Goal: Task Accomplishment & Management: Use online tool/utility

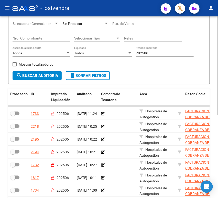
scroll to position [18, 0]
click at [193, 54] on input "202506" at bounding box center [165, 53] width 58 height 4
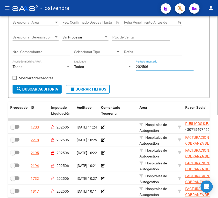
click at [218, 61] on div at bounding box center [217, 97] width 1 height 99
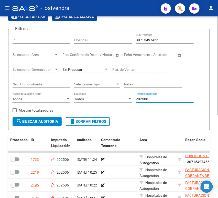
click at [218, 42] on div at bounding box center [217, 79] width 1 height 99
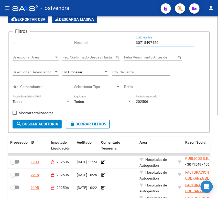
click at [148, 44] on input "30715497456" at bounding box center [165, 42] width 58 height 4
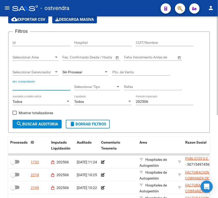
click at [61, 84] on input "Nro. Comprobante" at bounding box center [42, 86] width 58 height 4
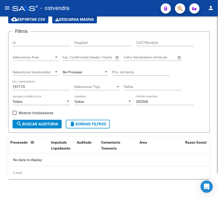
click at [28, 86] on input "197173" at bounding box center [42, 86] width 58 height 4
type input "1"
click at [25, 90] on div "Nro. Comprobante" at bounding box center [42, 85] width 58 height 10
click at [36, 86] on input "Nro. Comprobante" at bounding box center [42, 86] width 58 height 4
type input "197169"
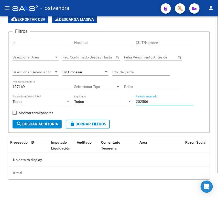
click at [146, 101] on input "202506" at bounding box center [165, 101] width 58 height 4
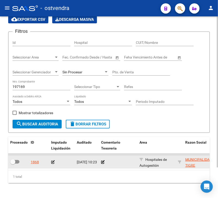
click at [54, 162] on icon at bounding box center [53, 162] width 4 height 4
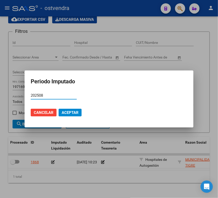
type input "202508"
click at [67, 113] on span "Aceptar" at bounding box center [70, 112] width 17 height 5
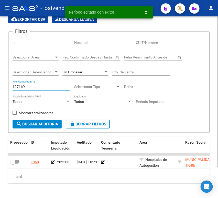
click at [29, 85] on input "197169" at bounding box center [42, 86] width 58 height 4
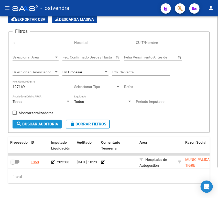
click at [33, 120] on button "search Buscar Auditoria" at bounding box center [37, 124] width 49 height 9
click at [36, 87] on input "197169" at bounding box center [42, 86] width 58 height 4
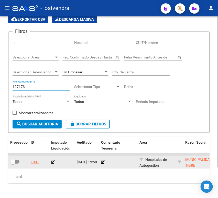
click at [51, 165] on div at bounding box center [62, 162] width 22 height 6
click at [51, 162] on icon at bounding box center [53, 162] width 4 height 4
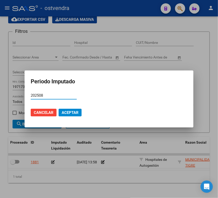
click at [71, 109] on button "Aceptar" at bounding box center [70, 113] width 23 height 8
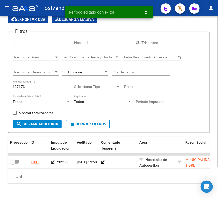
click at [30, 88] on input "197173" at bounding box center [42, 86] width 58 height 4
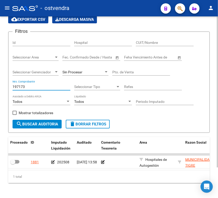
click at [30, 88] on input "197173" at bounding box center [42, 86] width 58 height 4
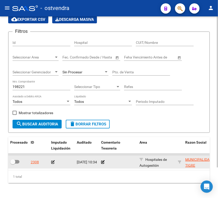
click at [54, 161] on icon at bounding box center [53, 162] width 4 height 4
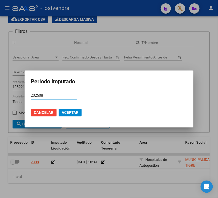
click at [73, 110] on span "Aceptar" at bounding box center [70, 112] width 17 height 5
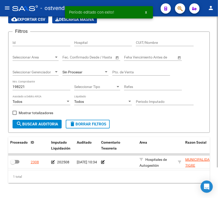
click at [42, 86] on input "198221" at bounding box center [42, 86] width 58 height 4
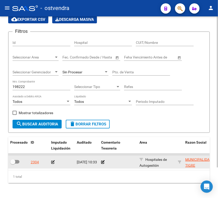
click at [53, 162] on icon at bounding box center [53, 162] width 4 height 4
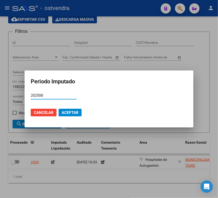
click at [75, 113] on span "Aceptar" at bounding box center [70, 112] width 17 height 5
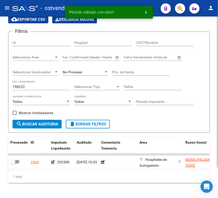
click at [39, 85] on input "198222" at bounding box center [42, 86] width 58 height 4
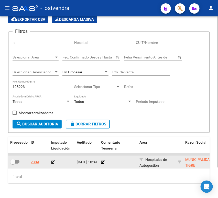
click at [52, 161] on icon at bounding box center [53, 162] width 4 height 4
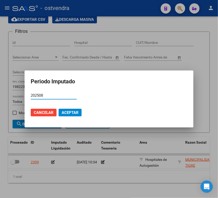
click at [76, 113] on span "Aceptar" at bounding box center [70, 112] width 17 height 5
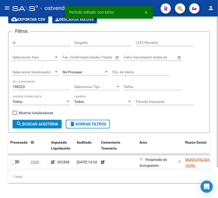
click at [42, 90] on div "198223 Nro. Comprobante" at bounding box center [42, 87] width 58 height 15
click at [41, 87] on input "198223" at bounding box center [42, 86] width 58 height 4
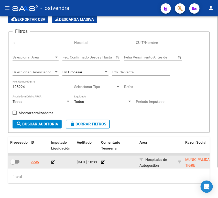
click at [51, 161] on icon at bounding box center [53, 162] width 4 height 4
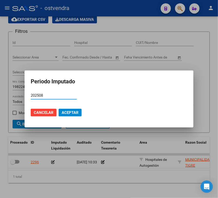
click at [70, 109] on button "Aceptar" at bounding box center [70, 113] width 23 height 8
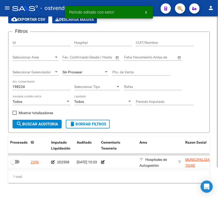
click at [33, 88] on input "198224" at bounding box center [42, 86] width 58 height 4
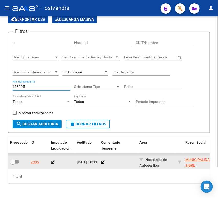
click at [54, 162] on icon at bounding box center [53, 162] width 4 height 4
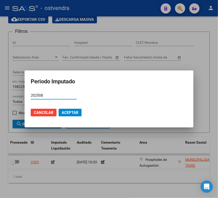
click at [76, 110] on span "Aceptar" at bounding box center [70, 112] width 17 height 5
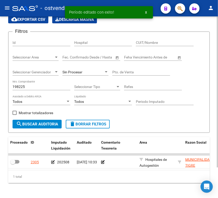
click at [33, 88] on input "198225" at bounding box center [42, 86] width 58 height 4
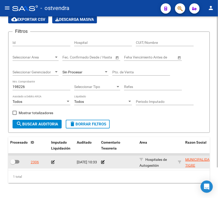
click at [52, 162] on icon at bounding box center [53, 162] width 4 height 4
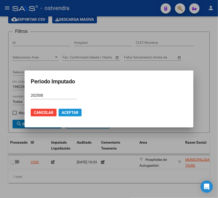
click at [68, 109] on button "Aceptar" at bounding box center [70, 113] width 23 height 8
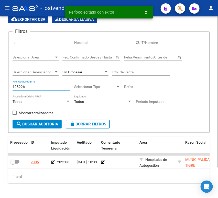
click at [42, 85] on input "198226" at bounding box center [42, 86] width 58 height 4
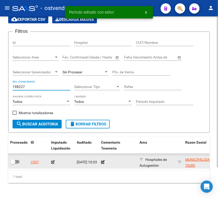
click at [54, 163] on icon at bounding box center [53, 162] width 4 height 4
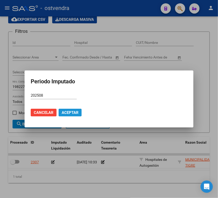
click at [68, 112] on span "Aceptar" at bounding box center [70, 112] width 17 height 5
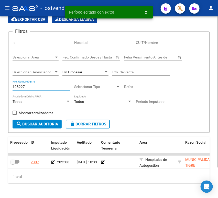
click at [45, 89] on input "198227" at bounding box center [42, 86] width 58 height 4
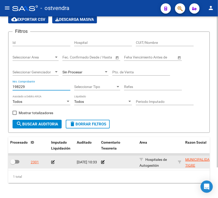
click at [52, 161] on icon at bounding box center [53, 162] width 4 height 4
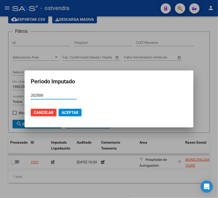
click at [74, 111] on span "Aceptar" at bounding box center [70, 112] width 17 height 5
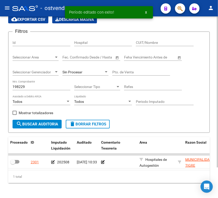
click at [35, 83] on div "198229 Nro. Comprobante" at bounding box center [42, 85] width 58 height 10
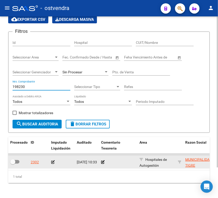
click at [53, 162] on icon at bounding box center [53, 162] width 4 height 4
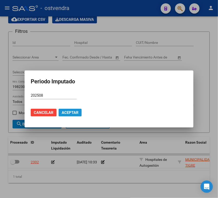
click at [71, 112] on span "Aceptar" at bounding box center [70, 112] width 17 height 5
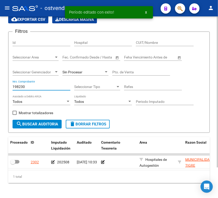
click at [45, 87] on input "198230" at bounding box center [42, 86] width 58 height 4
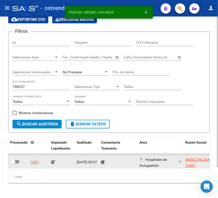
click at [53, 161] on icon at bounding box center [53, 162] width 4 height 4
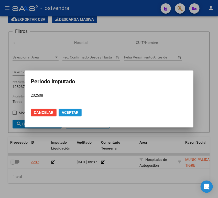
click at [69, 113] on span "Aceptar" at bounding box center [70, 112] width 17 height 5
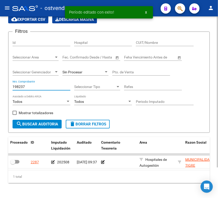
click at [32, 88] on input "198237" at bounding box center [42, 86] width 58 height 4
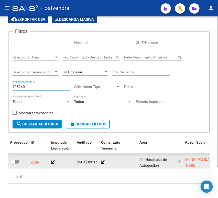
click at [53, 162] on icon at bounding box center [53, 162] width 4 height 4
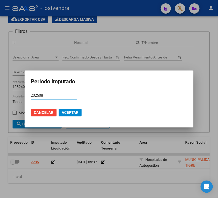
click at [71, 112] on span "Aceptar" at bounding box center [70, 112] width 17 height 5
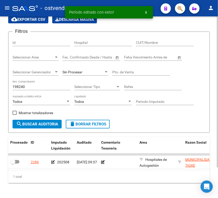
click at [33, 88] on input "198240" at bounding box center [42, 86] width 58 height 4
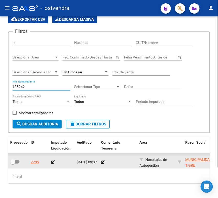
click at [51, 161] on icon at bounding box center [53, 162] width 4 height 4
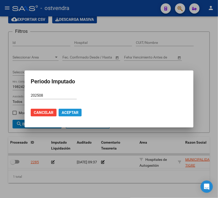
click at [73, 111] on span "Aceptar" at bounding box center [70, 112] width 17 height 5
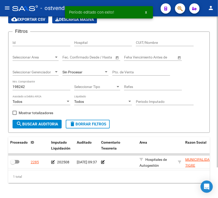
click at [34, 85] on input "198242" at bounding box center [42, 86] width 58 height 4
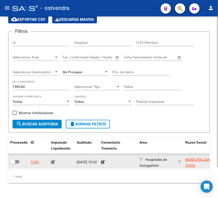
click at [51, 163] on datatable-body-cell at bounding box center [62, 161] width 26 height 13
click at [51, 162] on icon at bounding box center [53, 162] width 4 height 4
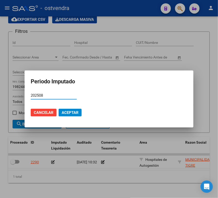
click at [74, 113] on span "Aceptar" at bounding box center [70, 112] width 17 height 5
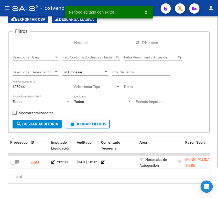
click at [32, 85] on input "198244" at bounding box center [42, 86] width 58 height 4
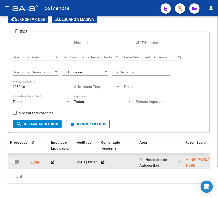
click at [52, 163] on icon at bounding box center [53, 162] width 4 height 4
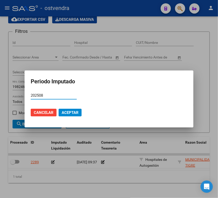
click at [72, 106] on mat-dialog-actions "Cancelar Aceptar" at bounding box center [109, 112] width 157 height 17
click at [71, 110] on span "Aceptar" at bounding box center [70, 112] width 17 height 5
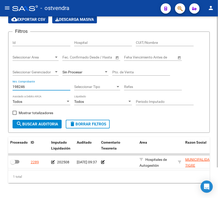
click at [31, 86] on input "198246" at bounding box center [42, 86] width 58 height 4
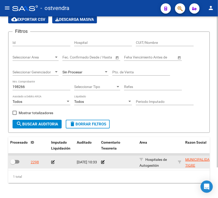
click at [52, 163] on icon at bounding box center [53, 162] width 4 height 4
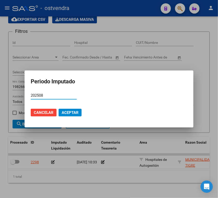
click at [70, 116] on mat-dialog-actions "Cancelar Aceptar" at bounding box center [109, 112] width 157 height 17
click at [71, 113] on span "Aceptar" at bounding box center [70, 112] width 17 height 5
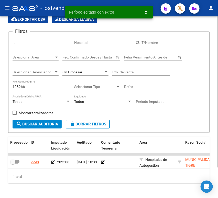
click at [33, 85] on input "198266" at bounding box center [42, 86] width 58 height 4
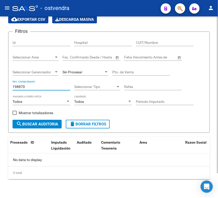
click at [39, 85] on input "198870" at bounding box center [42, 86] width 58 height 4
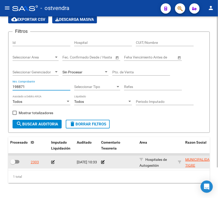
type input "198871"
click at [51, 162] on icon at bounding box center [53, 162] width 4 height 4
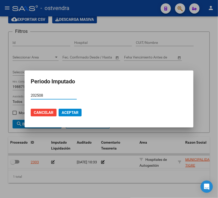
type input "202508"
click at [65, 109] on button "Aceptar" at bounding box center [70, 113] width 23 height 8
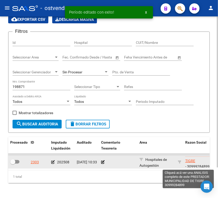
scroll to position [7, 0]
drag, startPoint x: 183, startPoint y: 158, endPoint x: 193, endPoint y: 163, distance: 11.1
click at [193, 163] on datatable-body-cell "MUNICIPALIDAD DE TIGRE - 30999284899" at bounding box center [202, 161] width 38 height 13
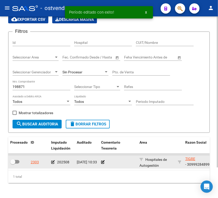
click at [196, 165] on div "MUNICIPALIDAD DE TIGRE - 30999284899" at bounding box center [202, 161] width 34 height 11
copy div "30999284899"
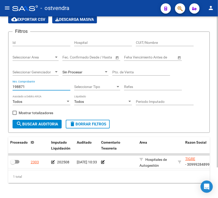
click at [44, 88] on input "198871" at bounding box center [42, 86] width 58 height 4
click at [27, 111] on span "Mostrar totalizadores" at bounding box center [36, 113] width 35 height 6
click at [15, 115] on input "Mostrar totalizadores" at bounding box center [14, 115] width 0 height 0
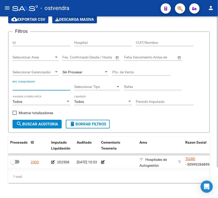
checkbox input "true"
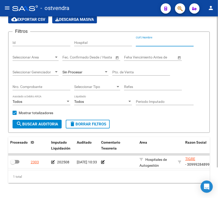
drag, startPoint x: 146, startPoint y: 40, endPoint x: 140, endPoint y: 42, distance: 6.8
click at [140, 42] on input "CUIT/Nombre" at bounding box center [165, 42] width 58 height 4
paste input "30999284899"
type input "30999284899"
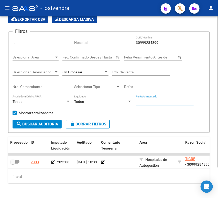
click at [159, 100] on input "Periodo Imputado" at bounding box center [165, 101] width 58 height 4
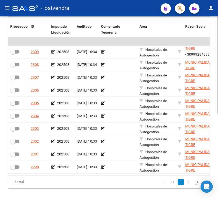
scroll to position [137, 0]
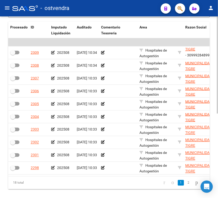
drag, startPoint x: 217, startPoint y: 128, endPoint x: 93, endPoint y: 177, distance: 132.8
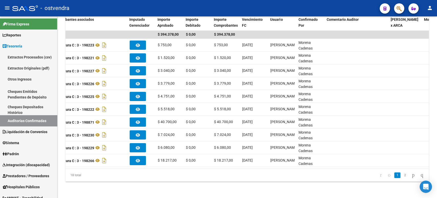
scroll to position [0, 256]
click at [218, 174] on link "2" at bounding box center [405, 175] width 6 height 6
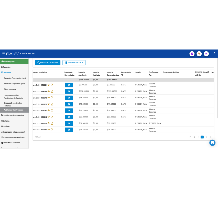
scroll to position [90, 0]
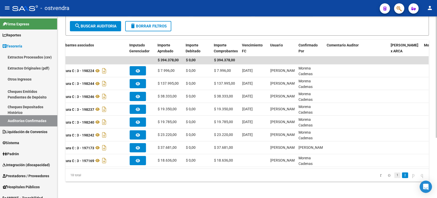
click at [218, 177] on link "1" at bounding box center [397, 175] width 6 height 6
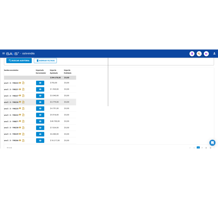
scroll to position [75, 0]
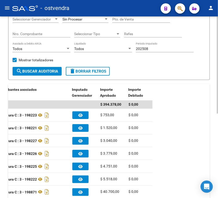
click at [145, 69] on form "Filtros Id Hospital 30999284899 CUIT/Nombre Seleccionar Area Seleccionar Area S…" at bounding box center [109, 29] width 202 height 101
click at [218, 67] on div at bounding box center [217, 106] width 1 height 97
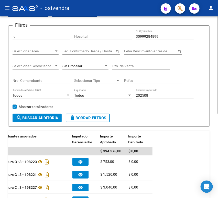
click at [218, 46] on div at bounding box center [217, 80] width 1 height 97
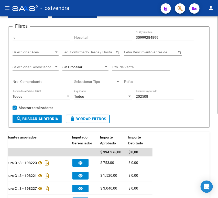
click at [139, 94] on div "202508 Periodo Imputado" at bounding box center [165, 95] width 58 height 10
type input "2"
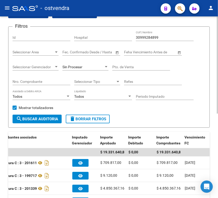
click at [35, 79] on div "Nro. Comprobante" at bounding box center [42, 80] width 58 height 10
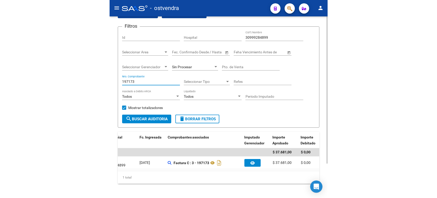
scroll to position [0, 196]
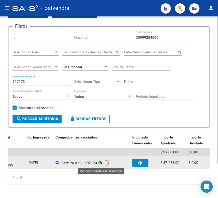
click at [102, 162] on icon at bounding box center [100, 162] width 7 height 6
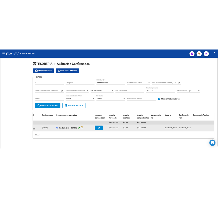
scroll to position [0, 0]
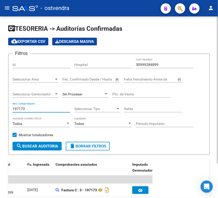
click at [16, 108] on input "197173" at bounding box center [42, 108] width 58 height 4
paste input "00198244"
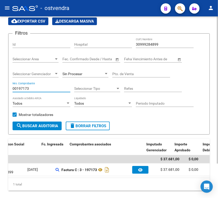
scroll to position [0, 20]
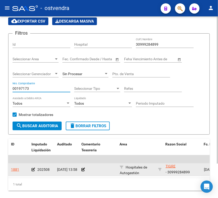
type input "00197173"
click at [33, 168] on icon at bounding box center [33, 169] width 4 height 4
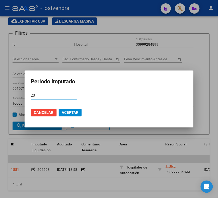
type input "2"
click at [65, 112] on span "Aceptar" at bounding box center [70, 112] width 17 height 5
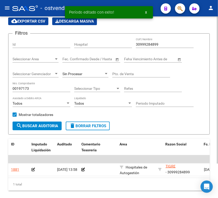
click at [29, 88] on input "00197173" at bounding box center [42, 88] width 58 height 4
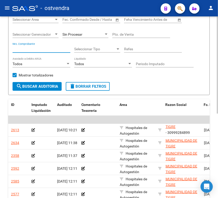
scroll to position [49, 0]
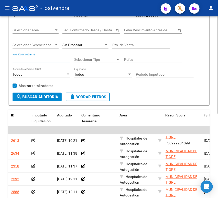
click at [216, 123] on div "TESORERIA -> Auditorías Confirmadas cloud_download Exportar CSV Descarga Masiva…" at bounding box center [109, 134] width 219 height 334
click at [156, 77] on div "Periodo Imputado" at bounding box center [165, 73] width 58 height 10
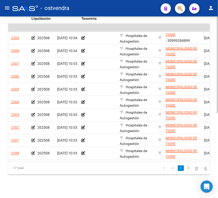
scroll to position [157, 0]
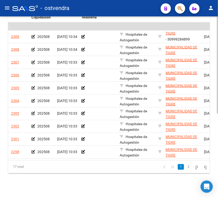
click at [218, 140] on div at bounding box center [217, 149] width 1 height 97
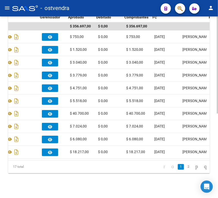
scroll to position [0, 289]
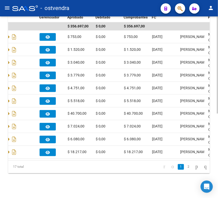
type input "202508"
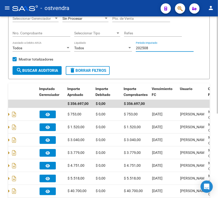
scroll to position [45, 0]
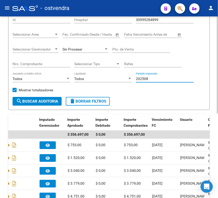
click at [216, 56] on div "TESORERIA -> Auditorías Confirmadas cloud_download Exportar CSV Descarga Masiva…" at bounding box center [109, 139] width 219 height 334
click at [156, 77] on input "202508" at bounding box center [165, 79] width 58 height 4
click at [31, 66] on input "Nro. Comprobante" at bounding box center [42, 64] width 58 height 4
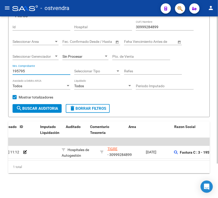
scroll to position [0, 8]
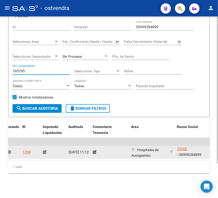
type input "195795"
click at [43, 150] on icon at bounding box center [45, 152] width 4 height 4
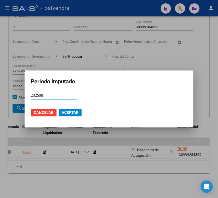
type input "202508"
click at [76, 111] on span "Aceptar" at bounding box center [70, 112] width 17 height 5
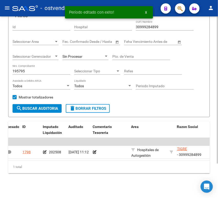
click at [23, 69] on input "195795" at bounding box center [42, 71] width 58 height 4
paste input "00196123"
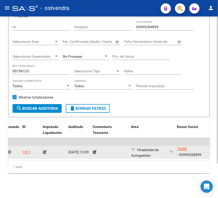
click at [45, 150] on icon at bounding box center [45, 152] width 4 height 4
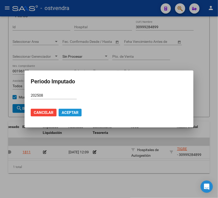
click at [71, 113] on span "Aceptar" at bounding box center [70, 112] width 17 height 5
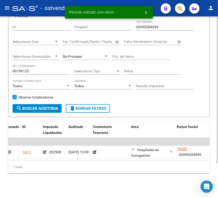
click at [31, 64] on div "00196123 Nro. Comprobante" at bounding box center [42, 69] width 58 height 10
click at [27, 69] on input "00196123" at bounding box center [42, 71] width 58 height 4
paste input "60"
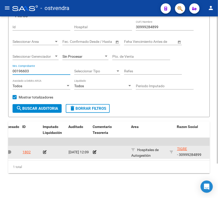
click at [45, 150] on icon at bounding box center [45, 152] width 4 height 4
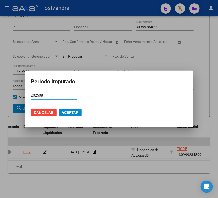
click at [71, 112] on span "Aceptar" at bounding box center [70, 112] width 17 height 5
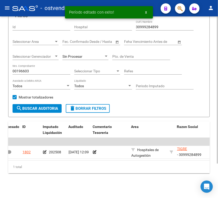
click at [33, 69] on input "00196603" at bounding box center [42, 71] width 58 height 4
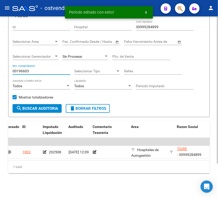
paste input "795"
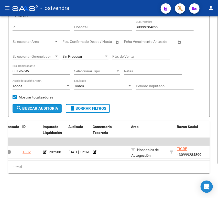
click at [36, 104] on button "search Buscar Auditoria" at bounding box center [37, 108] width 49 height 9
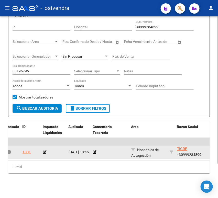
click at [45, 149] on div at bounding box center [54, 152] width 22 height 6
click at [44, 150] on icon at bounding box center [45, 152] width 4 height 4
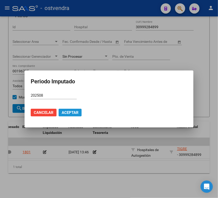
click at [76, 113] on span "Aceptar" at bounding box center [70, 112] width 17 height 5
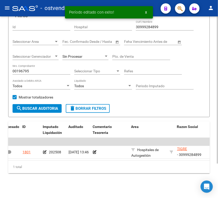
click at [17, 69] on input "00196795" at bounding box center [42, 71] width 58 height 4
paste input "7156"
click at [40, 106] on span "search Buscar Auditoria" at bounding box center [37, 108] width 42 height 5
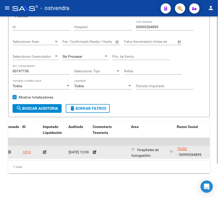
click at [44, 150] on icon at bounding box center [45, 152] width 4 height 4
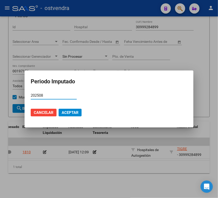
click at [70, 110] on span "Aceptar" at bounding box center [70, 112] width 17 height 5
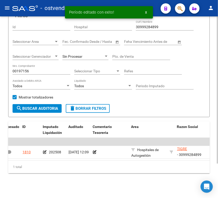
click at [21, 69] on input "00197156" at bounding box center [42, 71] width 58 height 4
paste input "7"
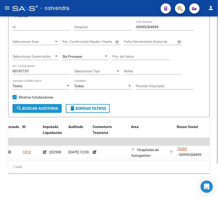
click at [37, 106] on button "search Buscar Auditoria" at bounding box center [37, 108] width 49 height 9
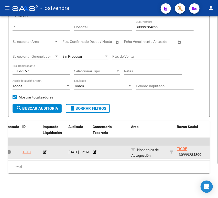
click at [44, 150] on icon at bounding box center [45, 152] width 4 height 4
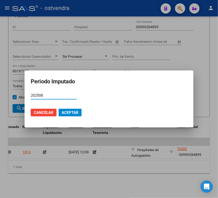
click at [68, 111] on span "Aceptar" at bounding box center [70, 112] width 17 height 5
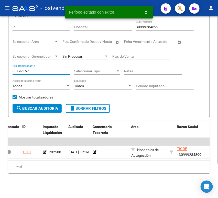
click at [29, 69] on input "00197157" at bounding box center [42, 71] width 58 height 4
click at [27, 69] on input "00197157" at bounding box center [42, 71] width 58 height 4
paste input "8"
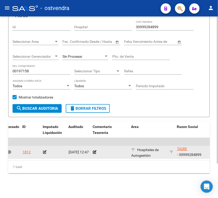
click at [45, 150] on icon at bounding box center [45, 152] width 4 height 4
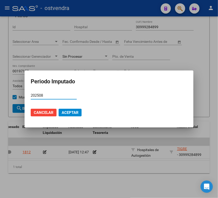
click at [70, 112] on span "Aceptar" at bounding box center [70, 112] width 17 height 5
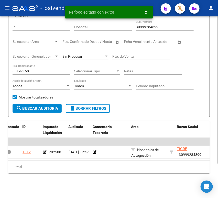
click at [28, 69] on input "00197158" at bounding box center [42, 71] width 58 height 4
paste input "00197159"
click at [28, 69] on input "0019715800197159" at bounding box center [42, 71] width 58 height 4
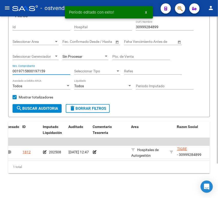
paste input "number"
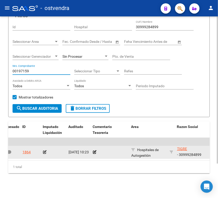
click at [45, 150] on icon at bounding box center [45, 152] width 4 height 4
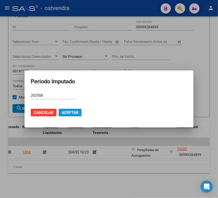
click at [69, 112] on span "Aceptar" at bounding box center [70, 112] width 17 height 5
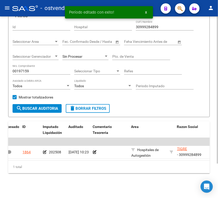
click at [22, 69] on input "00197159" at bounding box center [42, 71] width 58 height 4
paste input "60"
click at [45, 106] on span "search Buscar Auditoria" at bounding box center [37, 108] width 42 height 5
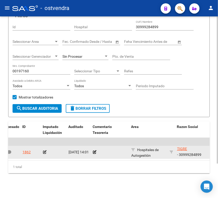
click at [45, 150] on icon at bounding box center [45, 152] width 4 height 4
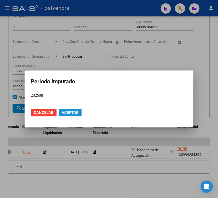
click at [78, 113] on span "Aceptar" at bounding box center [70, 112] width 17 height 5
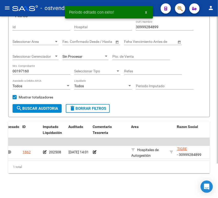
click at [35, 69] on input "00197160" at bounding box center [42, 71] width 58 height 4
paste input "1"
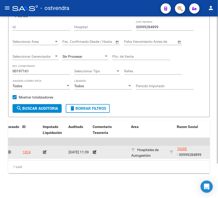
click at [43, 150] on icon at bounding box center [45, 152] width 4 height 4
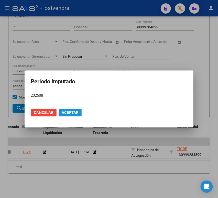
click at [67, 112] on span "Aceptar" at bounding box center [70, 112] width 17 height 5
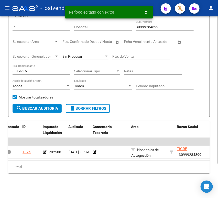
click at [23, 64] on div "00197161 Nro. Comprobante" at bounding box center [42, 69] width 58 height 10
click at [21, 69] on input "00197161" at bounding box center [42, 71] width 58 height 4
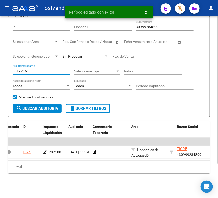
paste input "2"
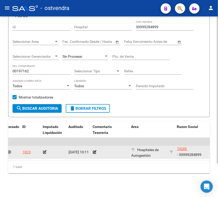
click at [46, 150] on icon at bounding box center [45, 152] width 4 height 4
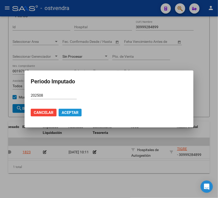
click at [77, 112] on span "Aceptar" at bounding box center [70, 112] width 17 height 5
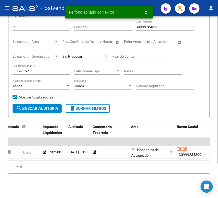
click at [28, 69] on input "00197162" at bounding box center [42, 71] width 58 height 4
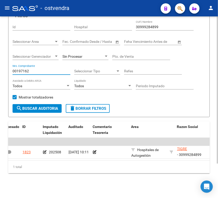
click at [28, 69] on input "00197162" at bounding box center [42, 71] width 58 height 4
paste input "3"
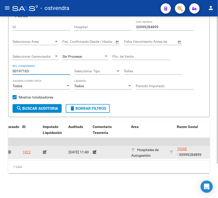
click at [45, 150] on icon at bounding box center [45, 152] width 4 height 4
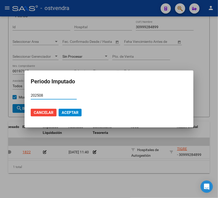
click at [77, 113] on span "Aceptar" at bounding box center [70, 112] width 17 height 5
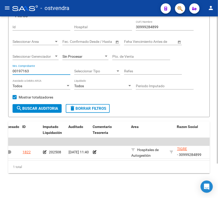
click at [21, 69] on input "00197163" at bounding box center [42, 71] width 58 height 4
paste input "4"
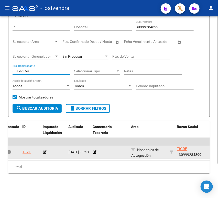
click at [43, 150] on icon at bounding box center [45, 152] width 4 height 4
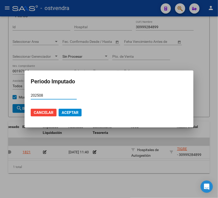
click at [73, 109] on button "Aceptar" at bounding box center [70, 113] width 23 height 8
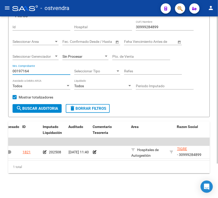
click at [25, 69] on input "00197164" at bounding box center [42, 71] width 58 height 4
paste input "5"
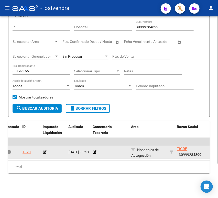
click at [44, 150] on icon at bounding box center [45, 152] width 4 height 4
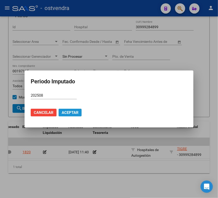
click at [71, 113] on span "Aceptar" at bounding box center [70, 112] width 17 height 5
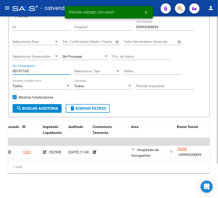
click at [20, 69] on input "00197165" at bounding box center [42, 71] width 58 height 4
paste input "6"
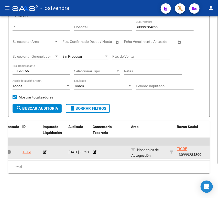
click at [46, 150] on icon at bounding box center [45, 152] width 4 height 4
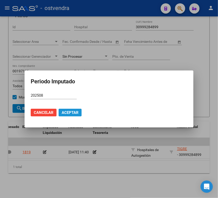
click at [70, 111] on span "Aceptar" at bounding box center [70, 112] width 17 height 5
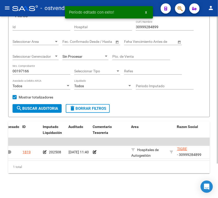
click at [24, 69] on input "00197166" at bounding box center [42, 71] width 58 height 4
paste input "7"
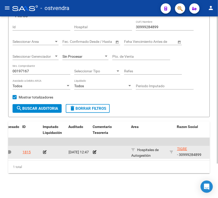
click at [45, 150] on icon at bounding box center [45, 152] width 4 height 4
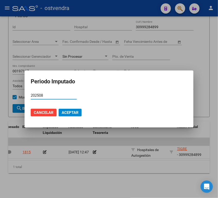
click at [72, 113] on span "Aceptar" at bounding box center [70, 112] width 17 height 5
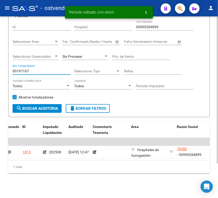
click at [22, 69] on input "00197167" at bounding box center [42, 71] width 58 height 4
paste input "8"
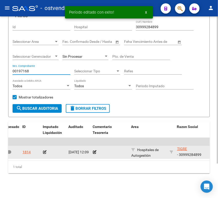
click at [45, 150] on icon at bounding box center [45, 152] width 4 height 4
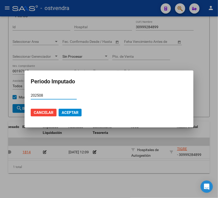
click at [69, 109] on button "Aceptar" at bounding box center [70, 113] width 23 height 8
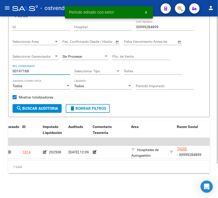
click at [26, 69] on input "00197168" at bounding box center [42, 71] width 58 height 4
paste input "76"
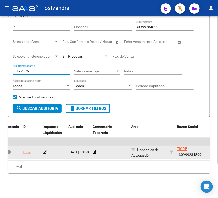
click at [44, 150] on icon at bounding box center [45, 152] width 4 height 4
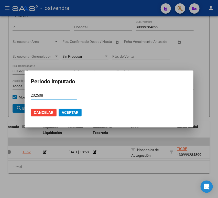
click at [78, 112] on span "Aceptar" at bounding box center [70, 112] width 17 height 5
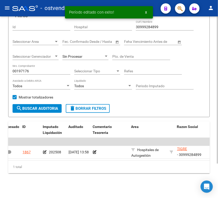
click at [26, 64] on div "00197176 Nro. Comprobante" at bounding box center [42, 69] width 58 height 10
click at [25, 69] on input "00197176" at bounding box center [42, 71] width 58 height 4
paste input "8"
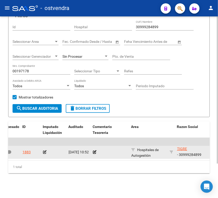
click at [45, 150] on icon at bounding box center [45, 152] width 4 height 4
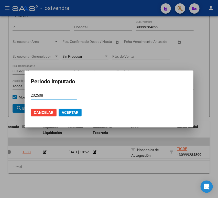
click at [69, 113] on span "Aceptar" at bounding box center [70, 112] width 17 height 5
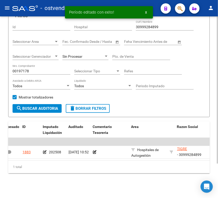
click at [20, 64] on div "00197178 Nro. Comprobante" at bounding box center [42, 69] width 58 height 10
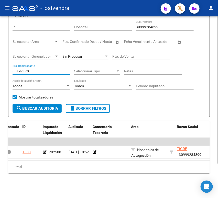
click at [16, 69] on input "00197178" at bounding box center [42, 71] width 58 height 4
paste input "84"
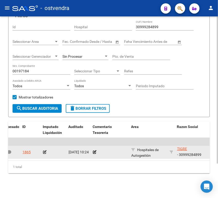
click at [45, 150] on icon at bounding box center [45, 152] width 4 height 4
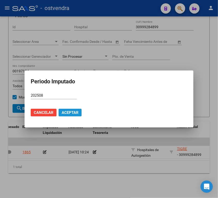
click at [72, 109] on button "Aceptar" at bounding box center [70, 113] width 23 height 8
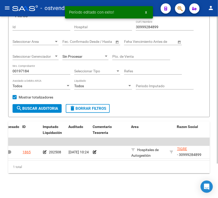
click at [21, 69] on input "00197184" at bounding box center [42, 71] width 58 height 4
paste input "807"
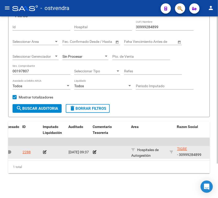
click at [46, 150] on icon at bounding box center [45, 152] width 4 height 4
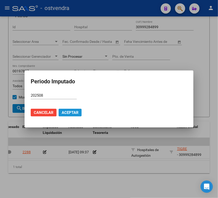
click at [76, 114] on span "Aceptar" at bounding box center [70, 112] width 17 height 5
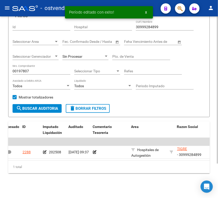
click at [18, 69] on input "00197807" at bounding box center [42, 71] width 58 height 4
paste input "2"
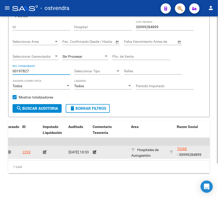
click at [45, 150] on icon at bounding box center [45, 152] width 4 height 4
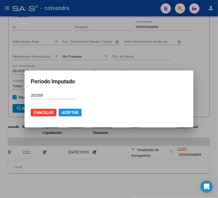
click at [68, 111] on span "Aceptar" at bounding box center [70, 112] width 17 height 5
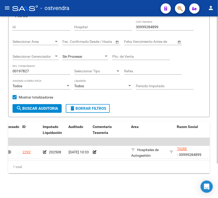
click at [20, 69] on input "00197827" at bounding box center [42, 71] width 58 height 4
paste input "59"
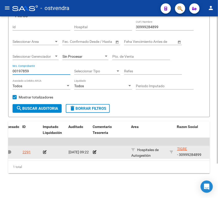
click at [45, 150] on icon at bounding box center [45, 152] width 4 height 4
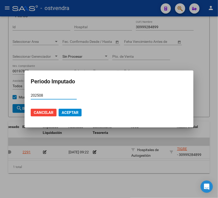
click at [65, 114] on span "Aceptar" at bounding box center [70, 112] width 17 height 5
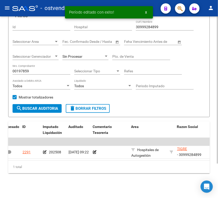
click at [23, 69] on input "00197859" at bounding box center [42, 71] width 58 height 4
paste input "8014"
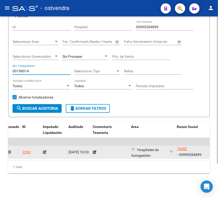
click at [44, 150] on icon at bounding box center [45, 152] width 4 height 4
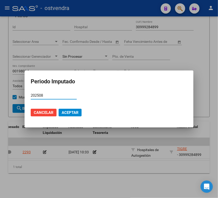
click at [66, 111] on span "Aceptar" at bounding box center [70, 112] width 17 height 5
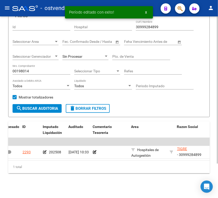
click at [20, 69] on input "00198014" at bounding box center [42, 71] width 58 height 4
paste input "217"
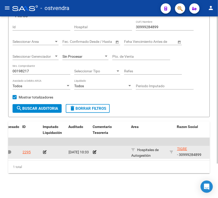
click at [46, 150] on icon at bounding box center [45, 152] width 4 height 4
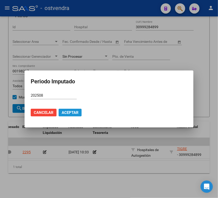
click at [66, 114] on span "Aceptar" at bounding box center [70, 112] width 17 height 5
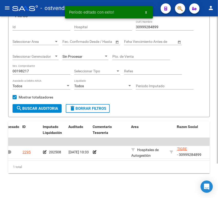
click at [25, 64] on div "00198217 Nro. Comprobante" at bounding box center [42, 69] width 58 height 10
click at [23, 69] on input "00198217" at bounding box center [42, 71] width 58 height 4
paste input "8"
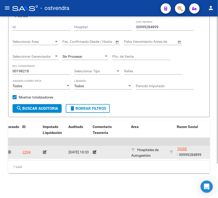
click at [46, 151] on datatable-body-cell at bounding box center [54, 152] width 26 height 13
click at [44, 150] on icon at bounding box center [45, 152] width 4 height 4
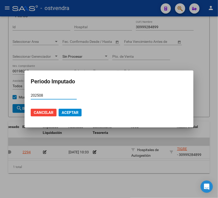
click at [69, 110] on span "Aceptar" at bounding box center [70, 112] width 17 height 5
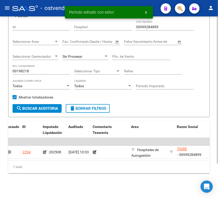
click at [29, 69] on input "00198218" at bounding box center [42, 71] width 58 height 4
paste input "20"
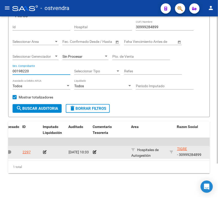
type input "00198220"
click at [45, 150] on icon at bounding box center [45, 152] width 4 height 4
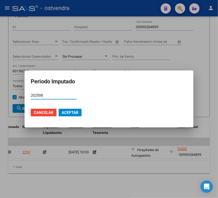
click at [72, 109] on button "Aceptar" at bounding box center [70, 113] width 23 height 8
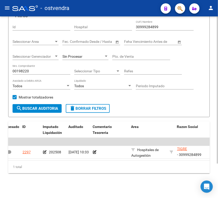
click at [52, 69] on input "00198220" at bounding box center [42, 71] width 58 height 4
click at [137, 84] on input "Periodo Imputado" at bounding box center [165, 86] width 58 height 4
type input "202508"
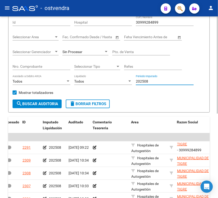
scroll to position [157, 0]
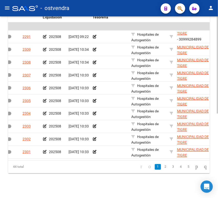
click at [218, 161] on div at bounding box center [217, 106] width 1 height 181
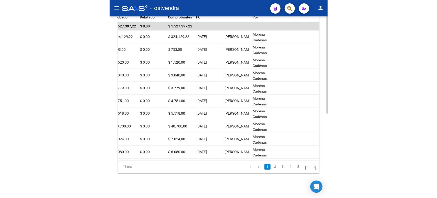
scroll to position [105, 0]
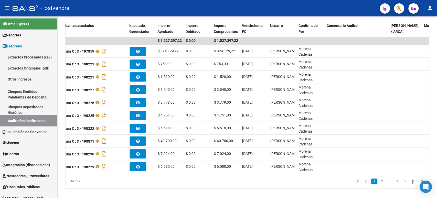
scroll to position [0, 256]
